Goal: Transaction & Acquisition: Book appointment/travel/reservation

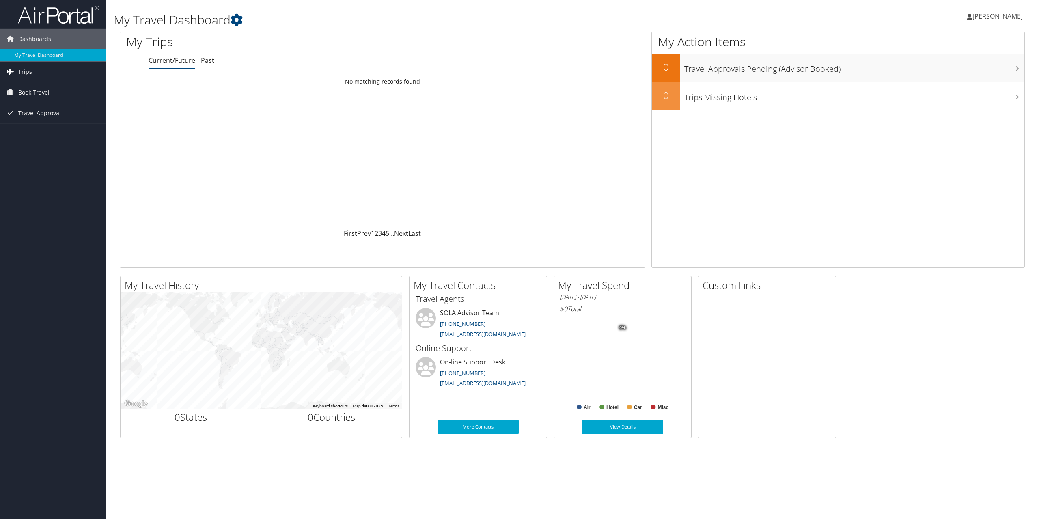
click at [24, 67] on span "Trips" at bounding box center [25, 72] width 14 height 20
click at [37, 89] on link "Current/Future Trips" at bounding box center [53, 88] width 106 height 12
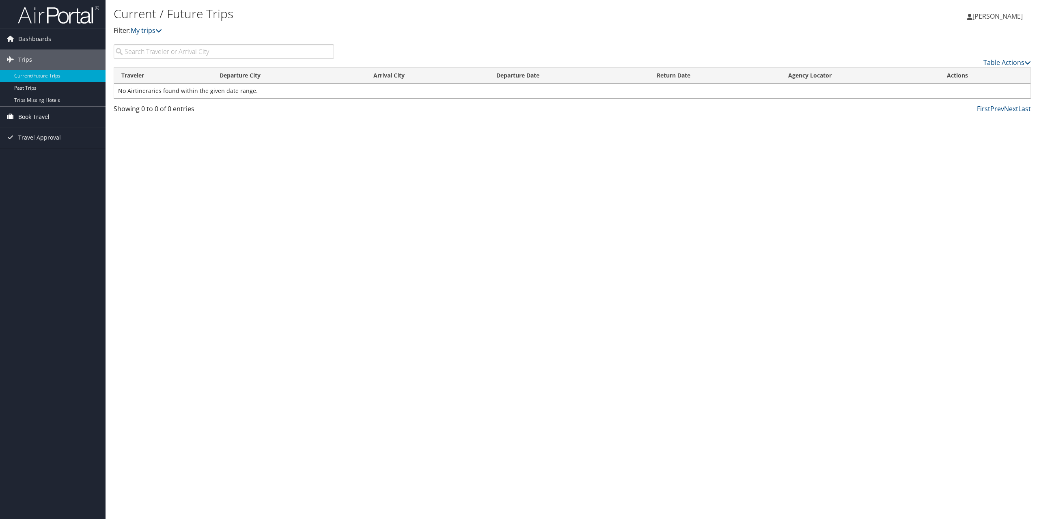
click at [39, 116] on span "Book Travel" at bounding box center [33, 117] width 31 height 20
click at [39, 115] on span "Book Travel" at bounding box center [33, 117] width 31 height 20
click at [37, 113] on span "Book Travel" at bounding box center [33, 117] width 31 height 20
click at [24, 37] on span "Dashboards" at bounding box center [34, 39] width 33 height 20
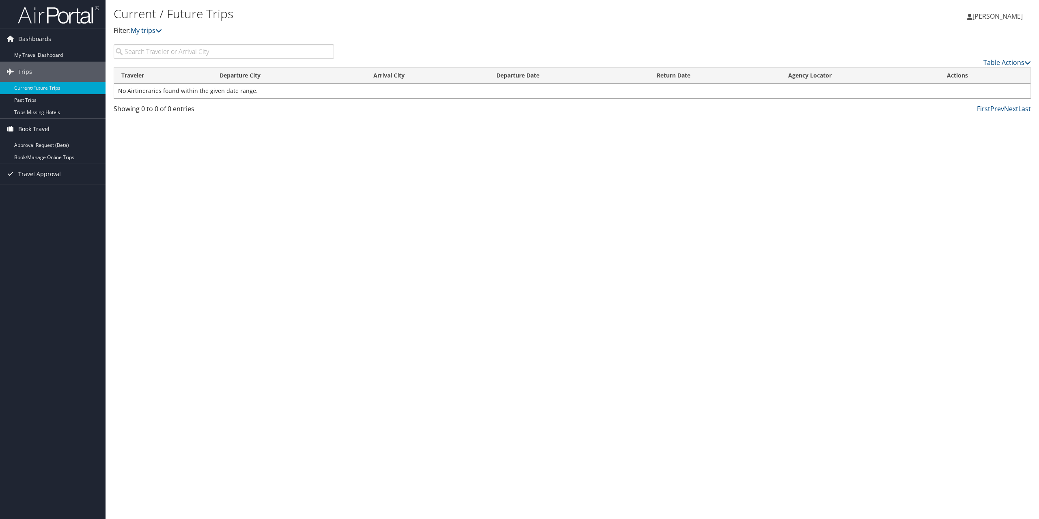
click at [32, 128] on span "Book Travel" at bounding box center [33, 129] width 31 height 20
click at [32, 129] on span "Book Travel" at bounding box center [33, 129] width 31 height 20
click at [37, 157] on link "Book/Manage Online Trips" at bounding box center [53, 157] width 106 height 12
